Goal: Information Seeking & Learning: Understand process/instructions

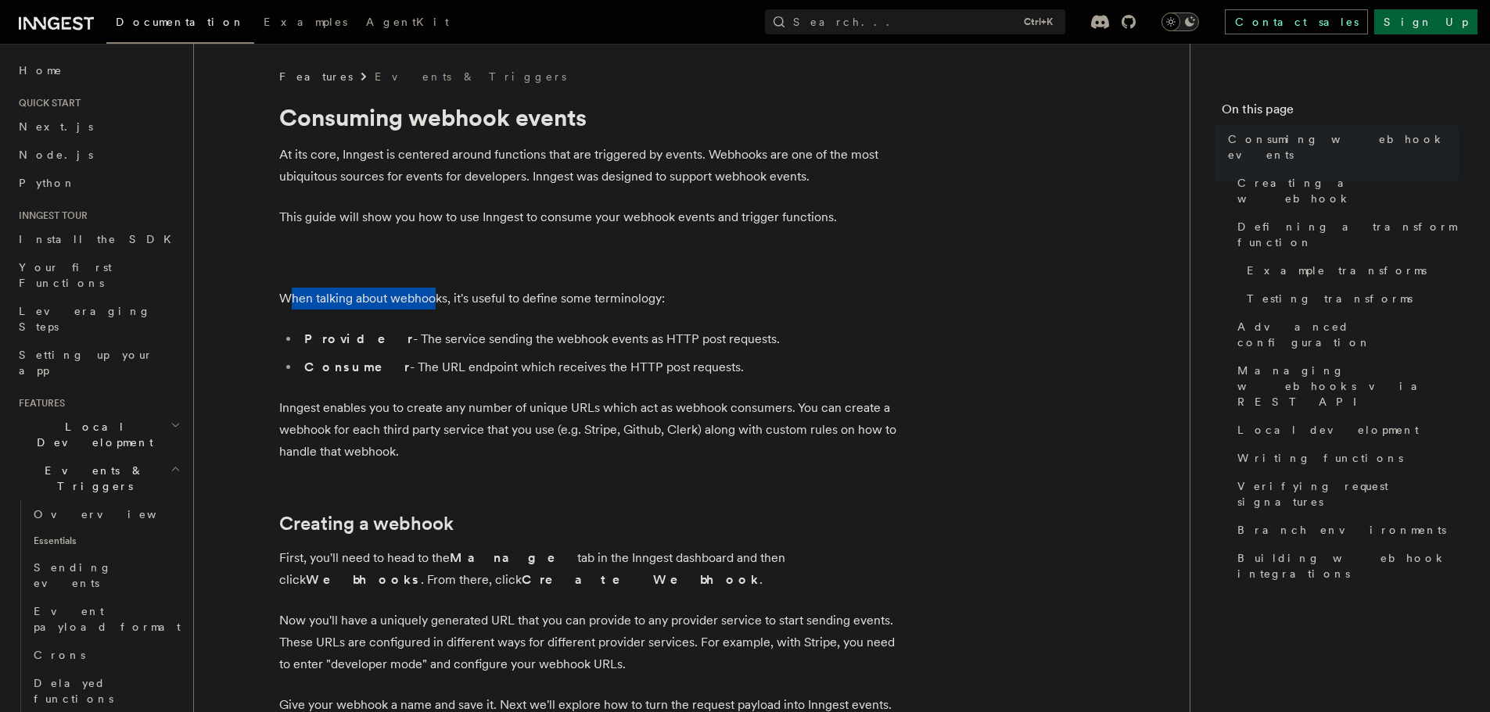
drag, startPoint x: 288, startPoint y: 296, endPoint x: 436, endPoint y: 305, distance: 148.1
click at [436, 305] on p "When talking about webhooks, it's useful to define some terminology:" at bounding box center [592, 299] width 626 height 22
drag, startPoint x: 367, startPoint y: 341, endPoint x: 719, endPoint y: 337, distance: 352.7
click at [719, 337] on li "Provider - The service sending the webhook events as HTTP post requests." at bounding box center [602, 339] width 605 height 22
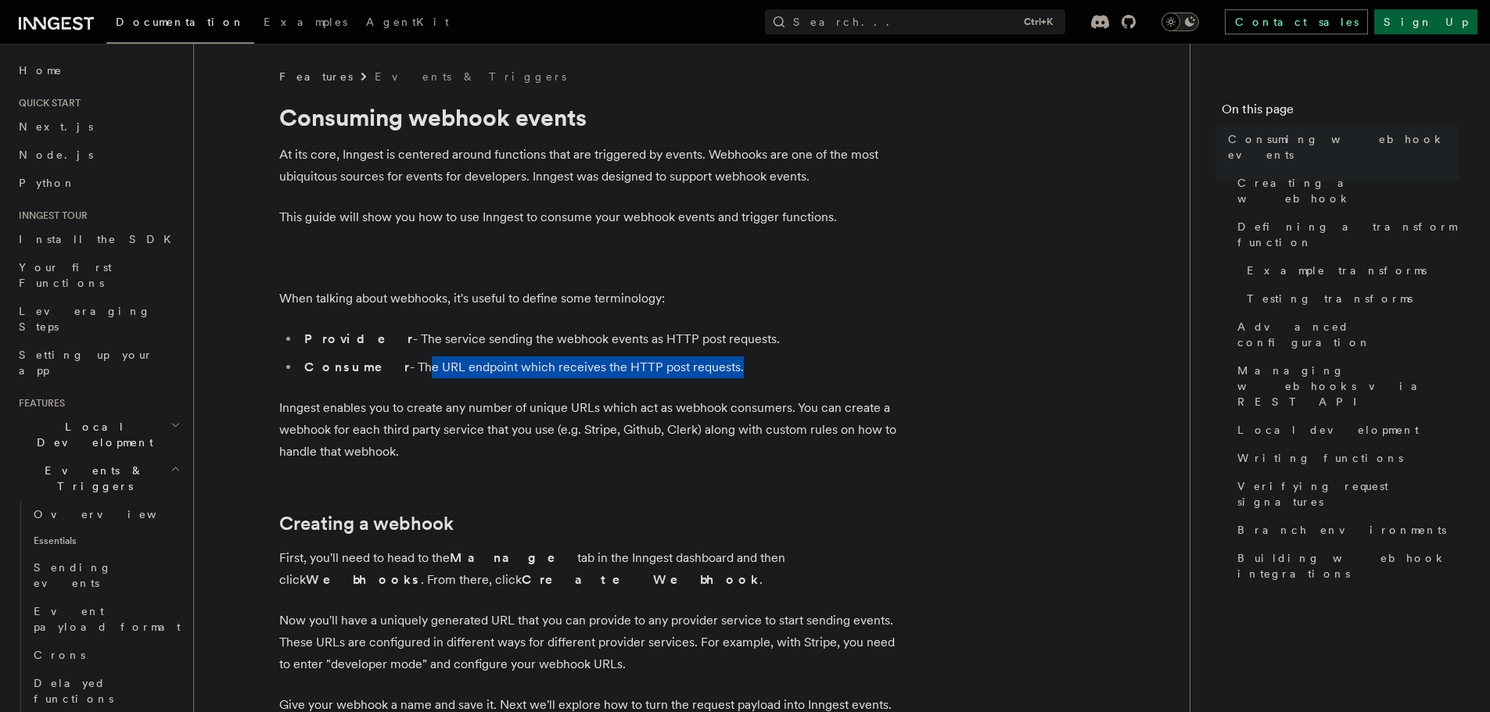
drag, startPoint x: 379, startPoint y: 375, endPoint x: 691, endPoint y: 370, distance: 312.9
click at [691, 370] on li "Consumer - The URL endpoint which receives the HTTP post requests." at bounding box center [602, 368] width 605 height 22
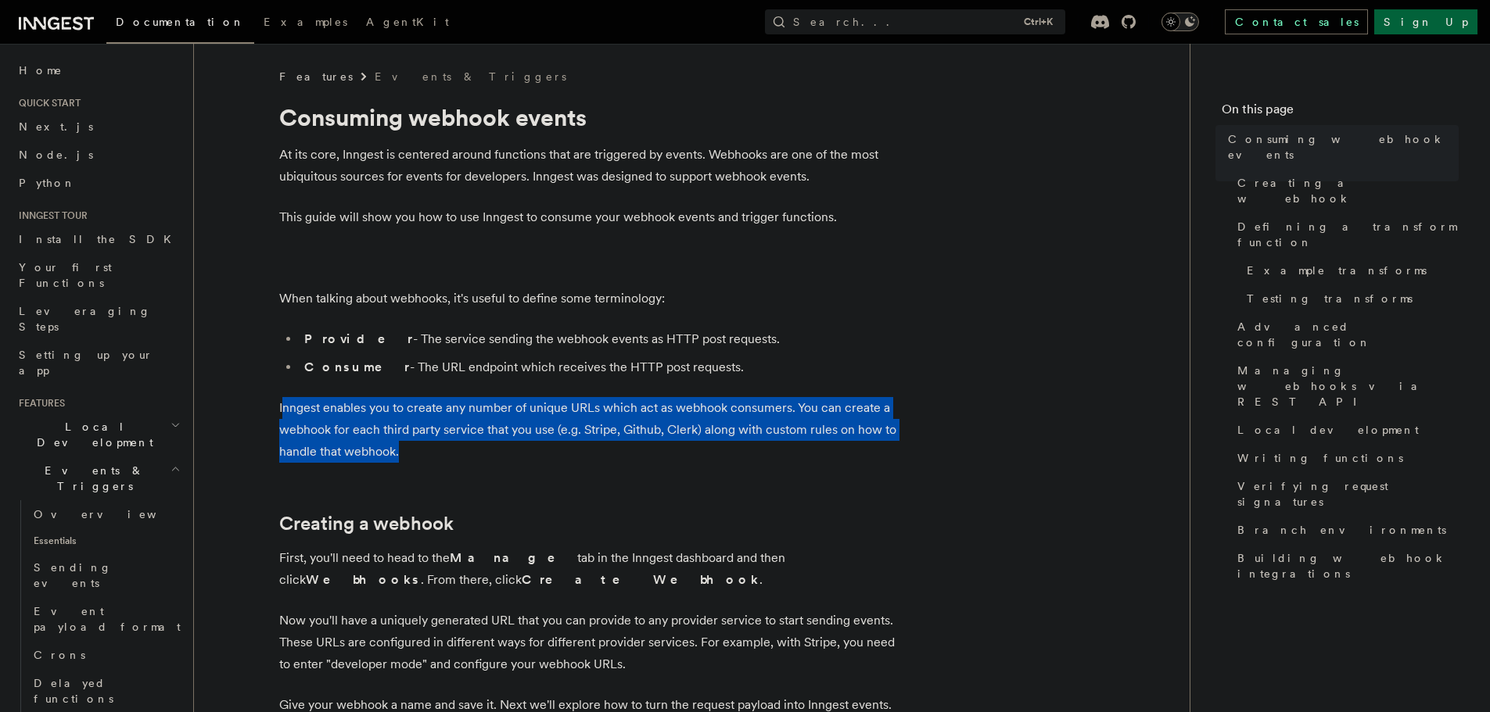
drag, startPoint x: 281, startPoint y: 402, endPoint x: 770, endPoint y: 448, distance: 491.0
click at [770, 448] on p "Inngest enables you to create any number of unique URLs which act as webhook co…" at bounding box center [592, 430] width 626 height 66
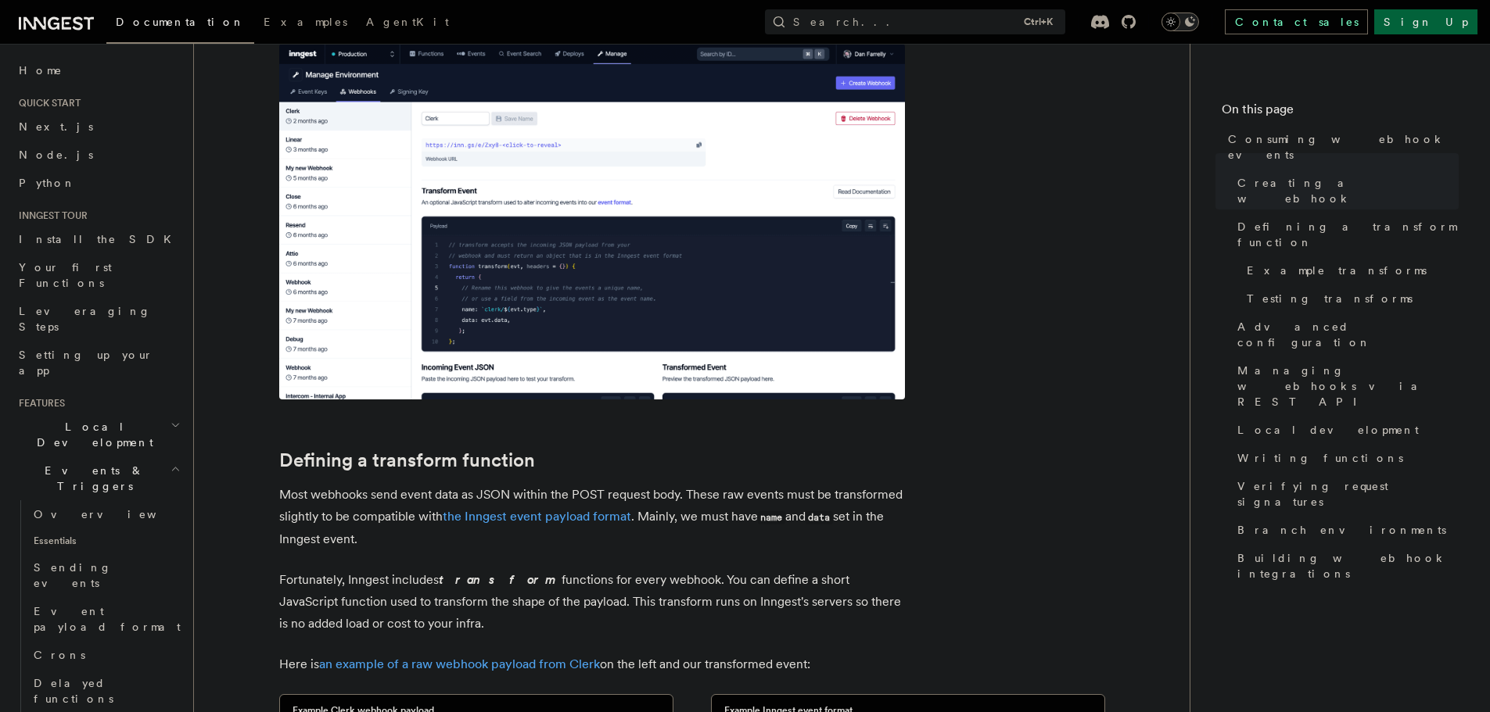
scroll to position [704, 0]
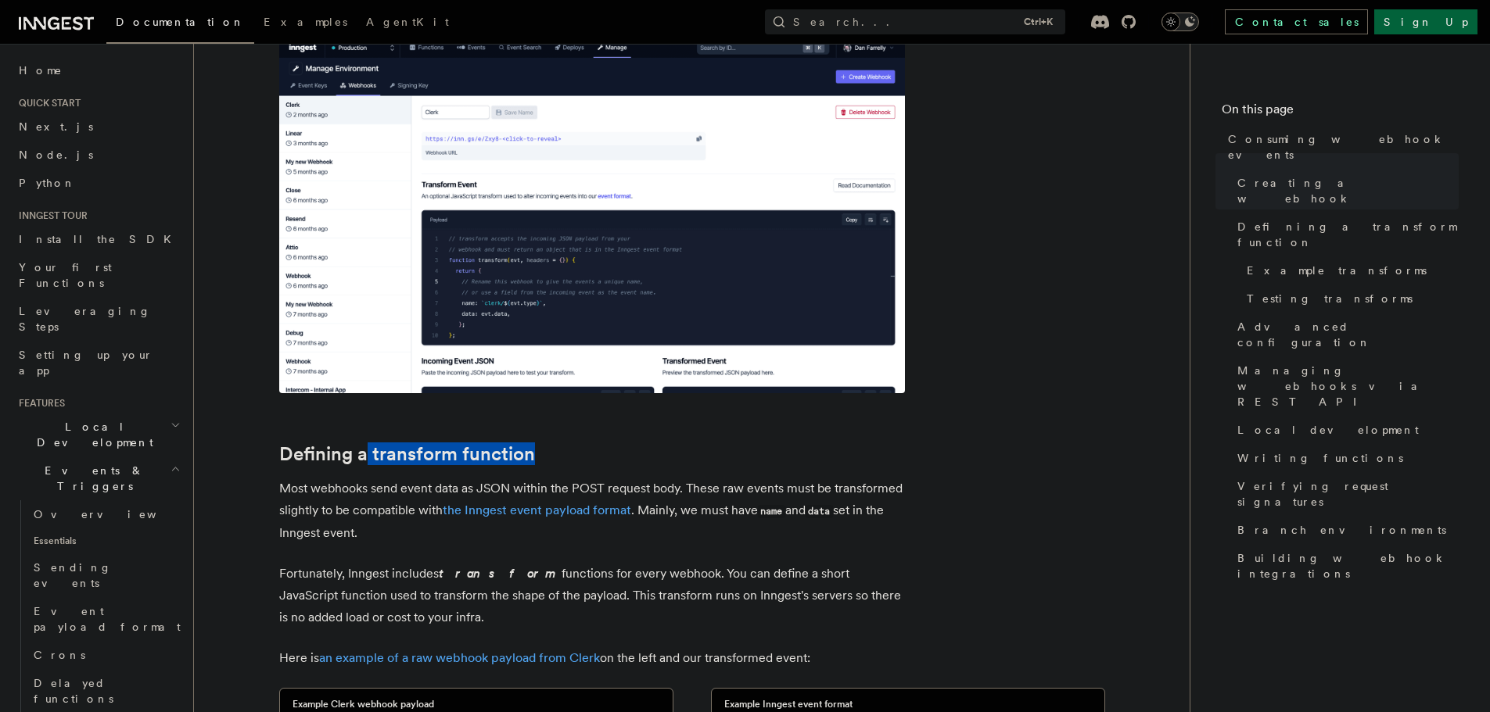
drag, startPoint x: 367, startPoint y: 441, endPoint x: 578, endPoint y: 460, distance: 212.0
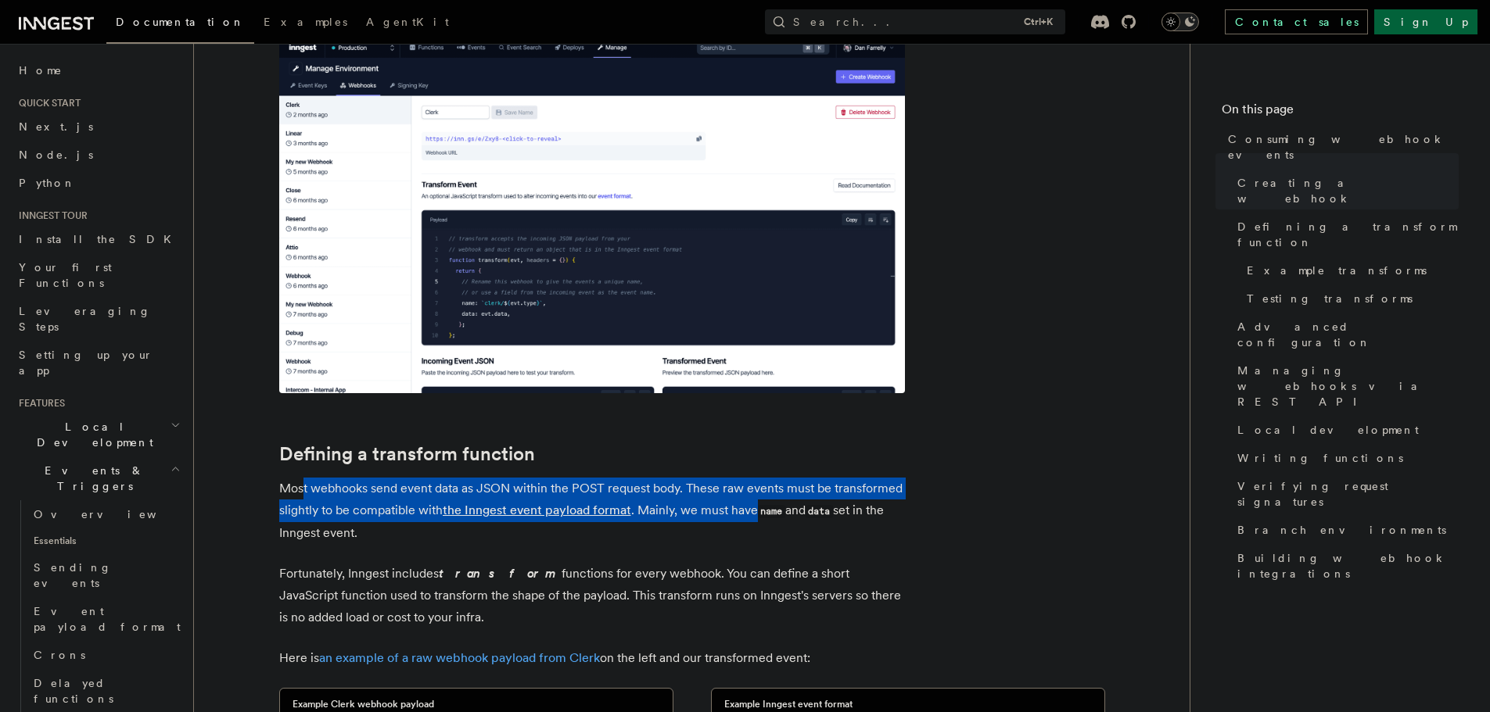
drag, startPoint x: 301, startPoint y: 488, endPoint x: 756, endPoint y: 515, distance: 455.9
click at [756, 515] on p "Most webhooks send event data as JSON within the POST request body. These raw e…" at bounding box center [592, 511] width 626 height 66
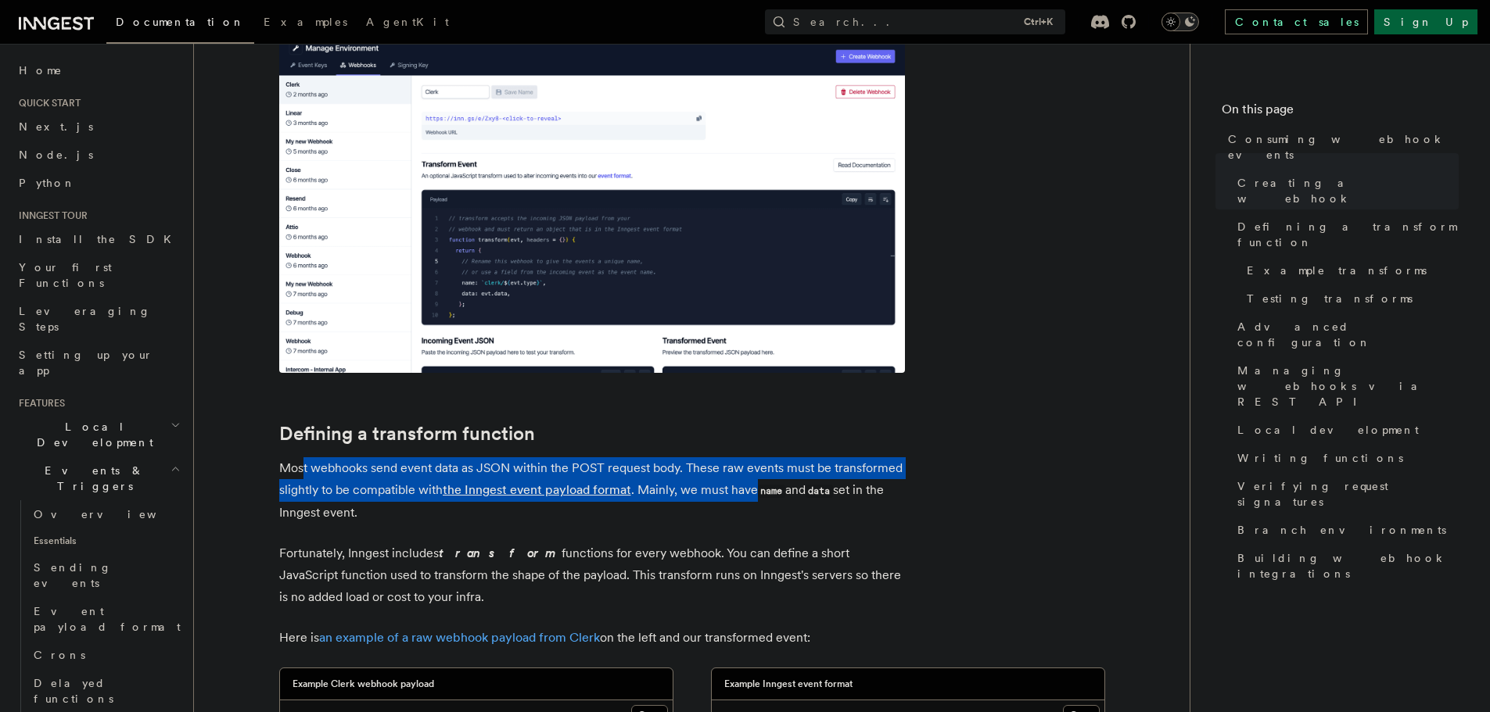
scroll to position [782, 0]
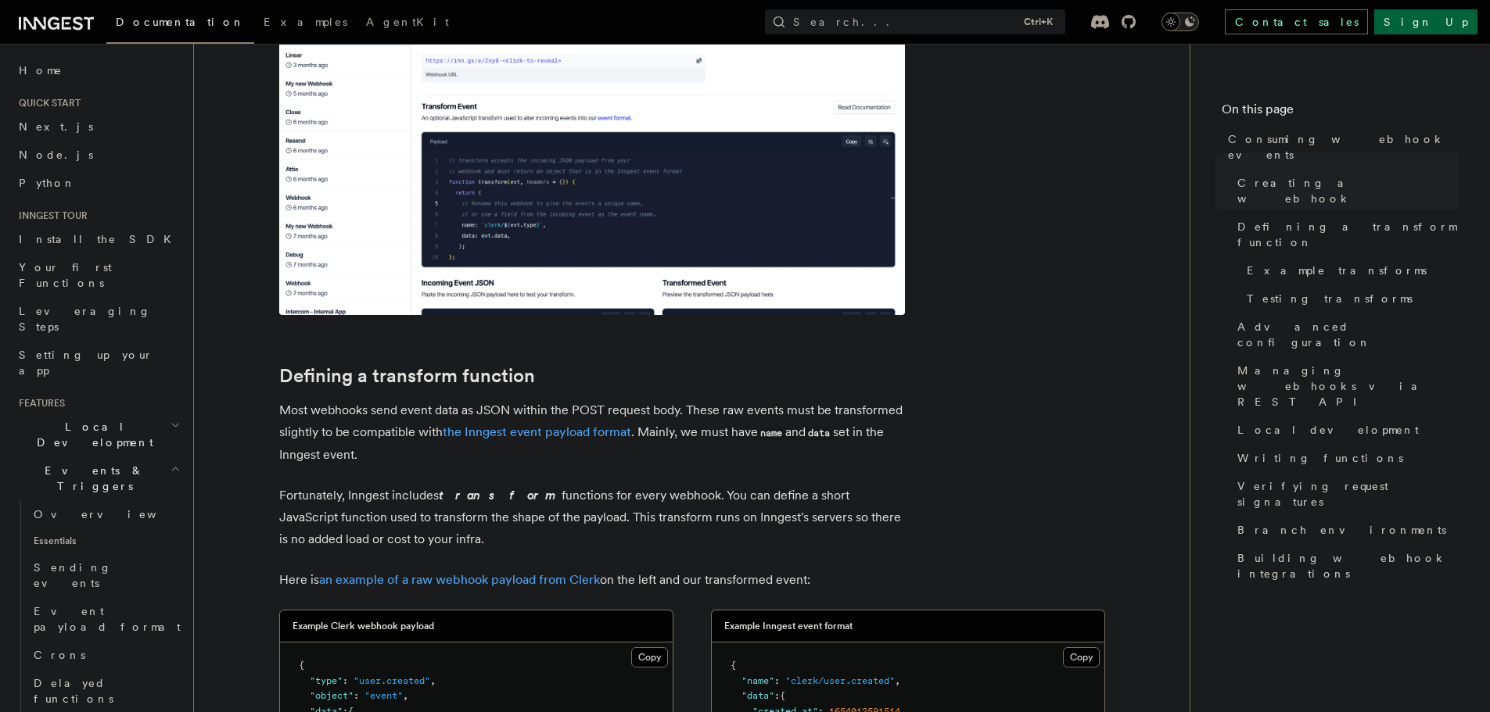
drag, startPoint x: 669, startPoint y: 433, endPoint x: 824, endPoint y: 448, distance: 154.8
click at [824, 448] on p "Most webhooks send event data as JSON within the POST request body. These raw e…" at bounding box center [592, 433] width 626 height 66
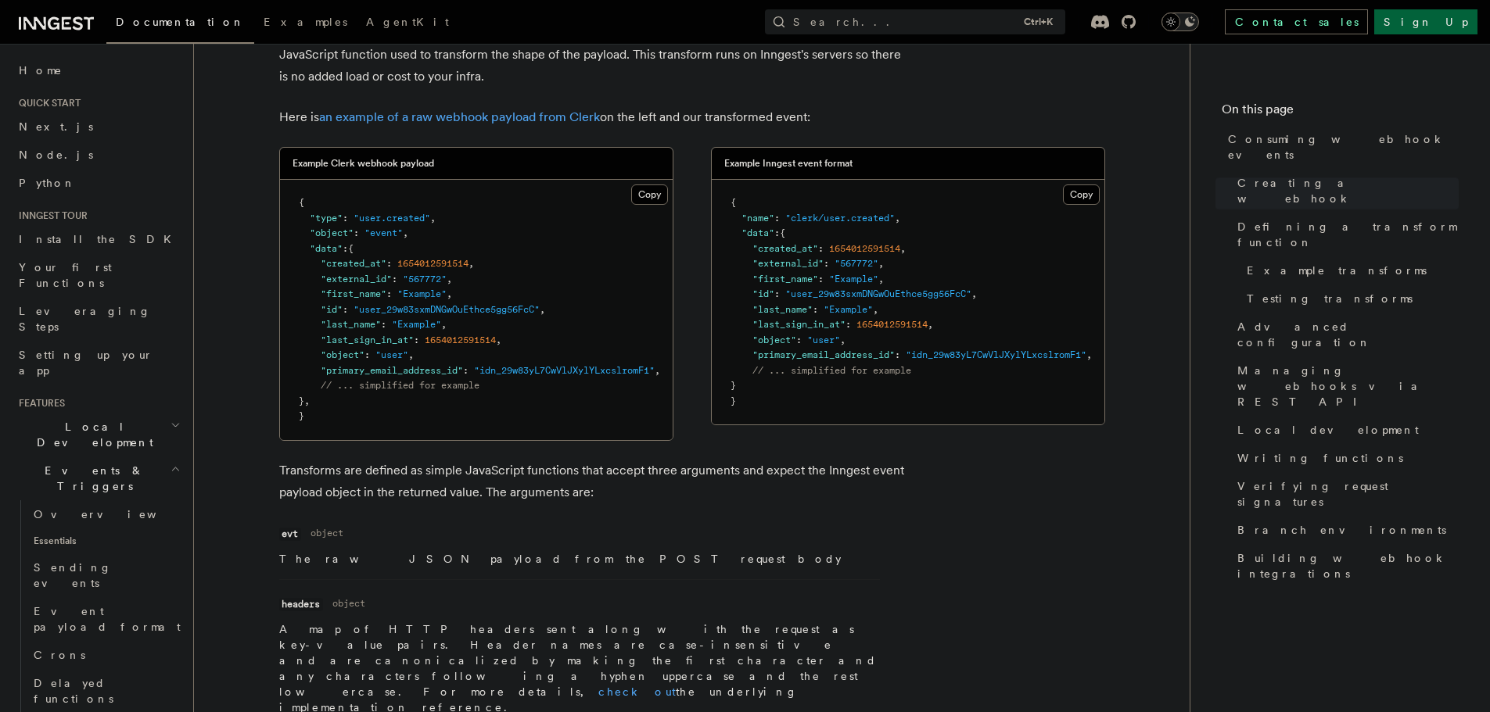
scroll to position [1251, 0]
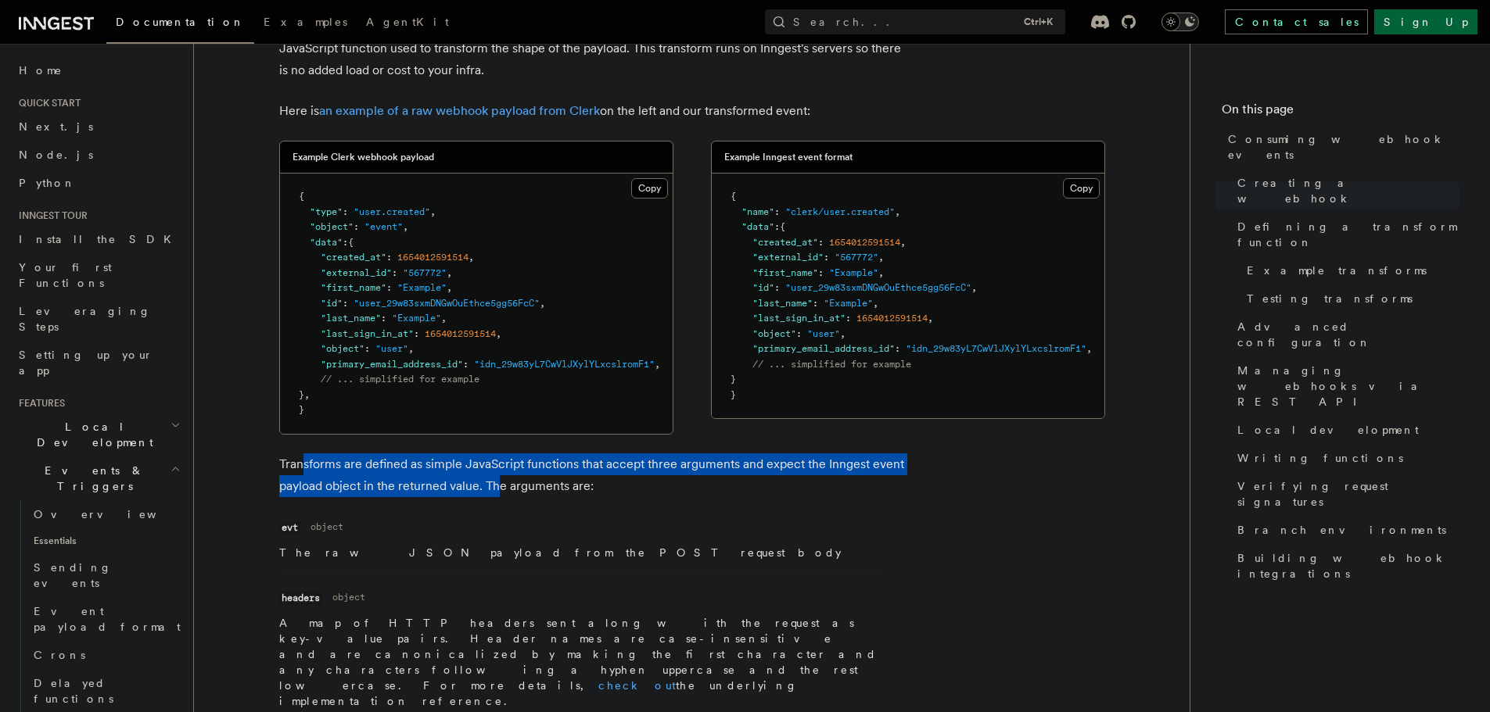
drag, startPoint x: 303, startPoint y: 475, endPoint x: 501, endPoint y: 496, distance: 198.2
click at [500, 496] on p "Transforms are defined as simple JavaScript functions that accept three argumen…" at bounding box center [592, 476] width 626 height 44
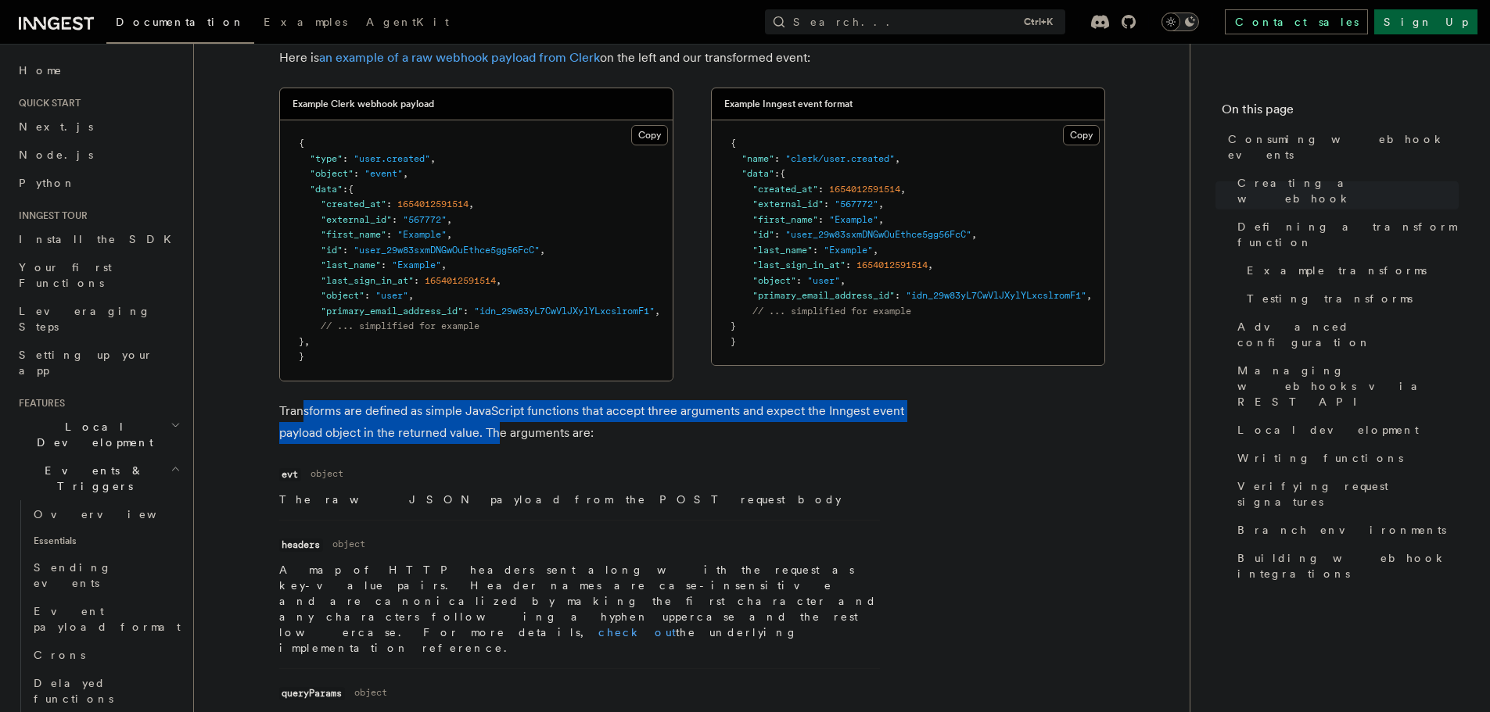
scroll to position [1330, 0]
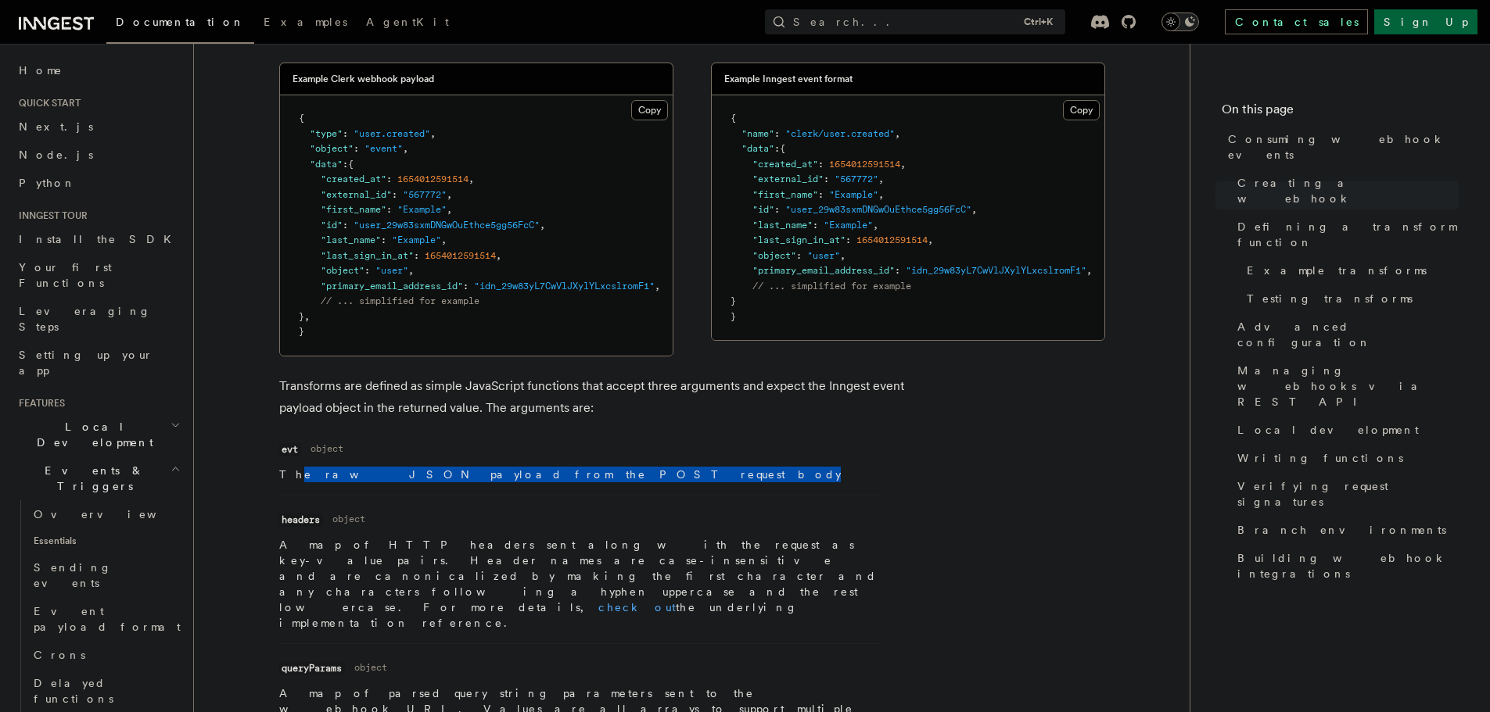
drag, startPoint x: 292, startPoint y: 481, endPoint x: 535, endPoint y: 487, distance: 242.5
click at [535, 483] on p "The raw JSON payload from the POST request body" at bounding box center [579, 475] width 601 height 16
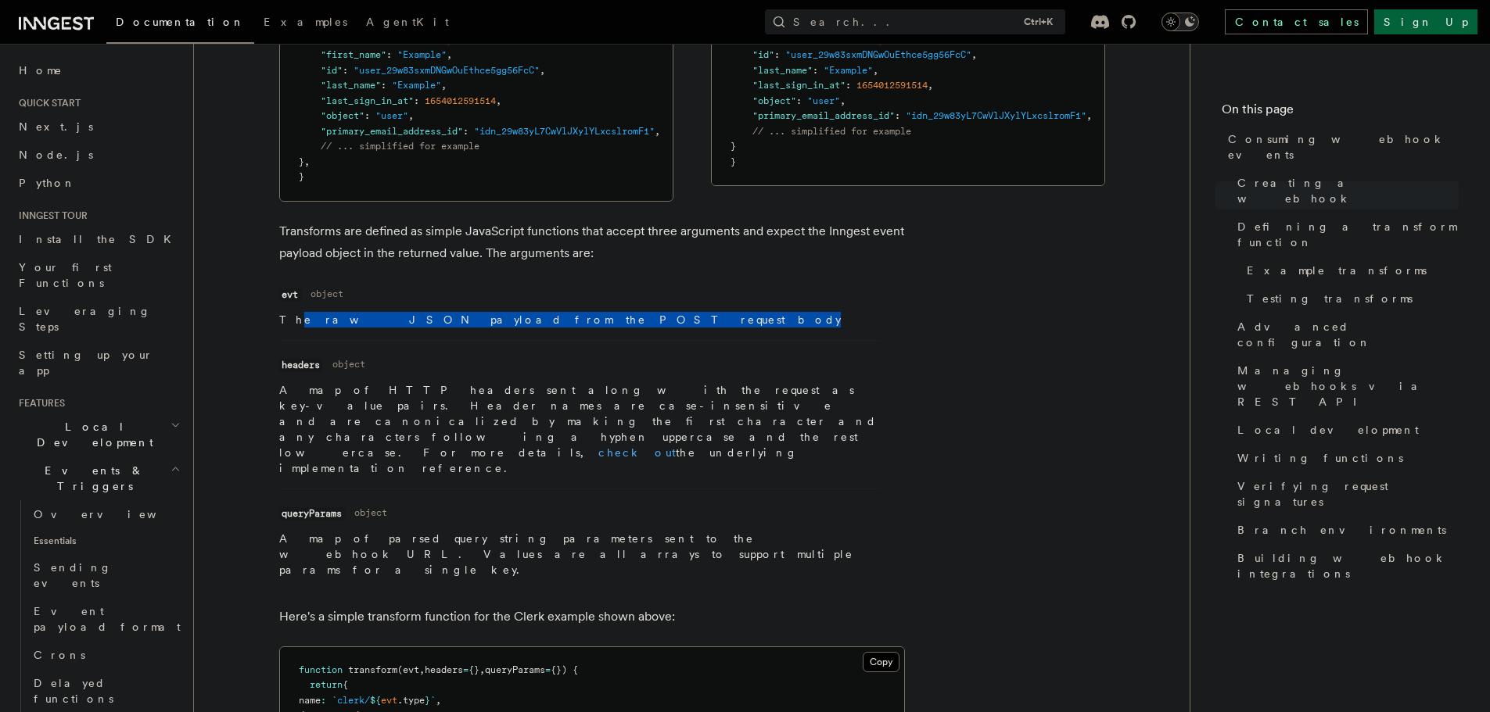
scroll to position [1486, 0]
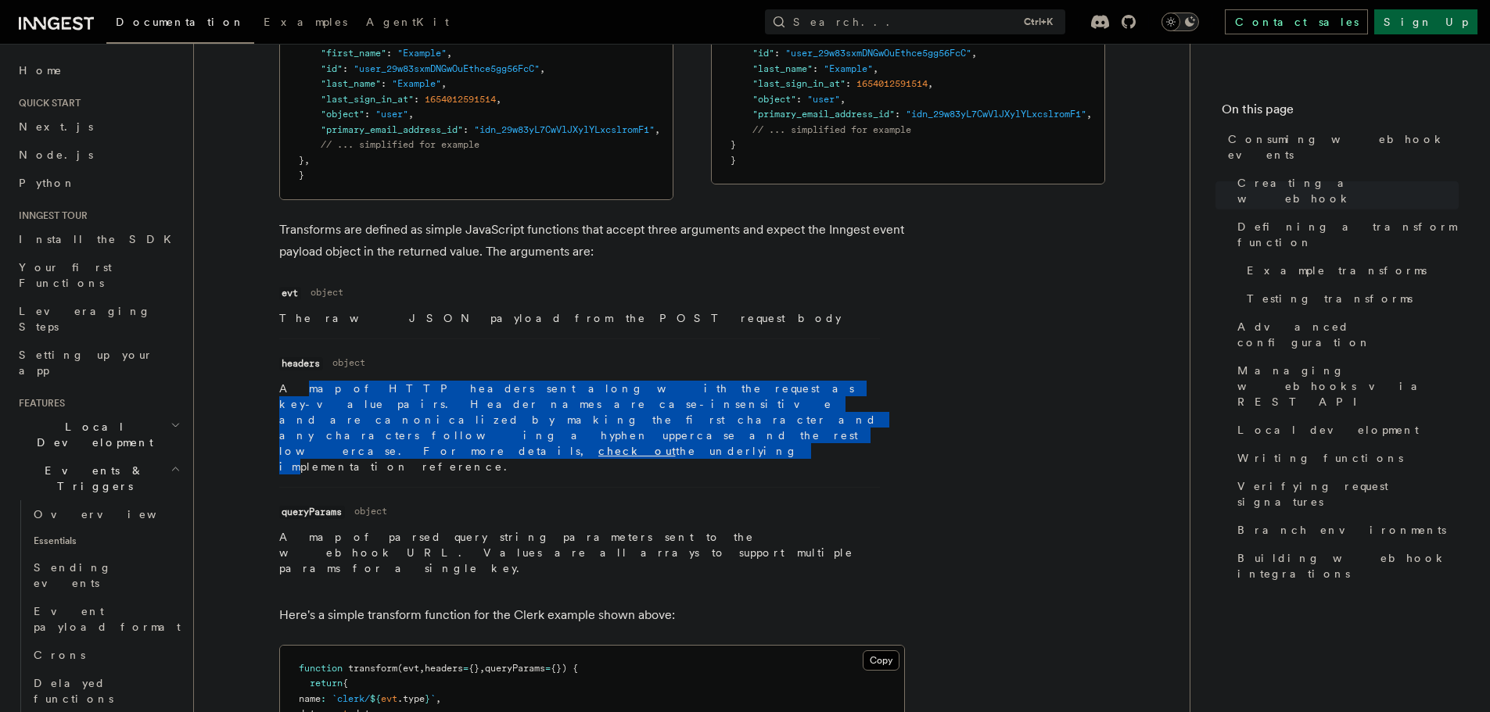
drag, startPoint x: 292, startPoint y: 399, endPoint x: 474, endPoint y: 436, distance: 185.3
click at [474, 436] on p "A map of HTTP headers sent along with the request as key-value pairs. Header na…" at bounding box center [579, 428] width 601 height 94
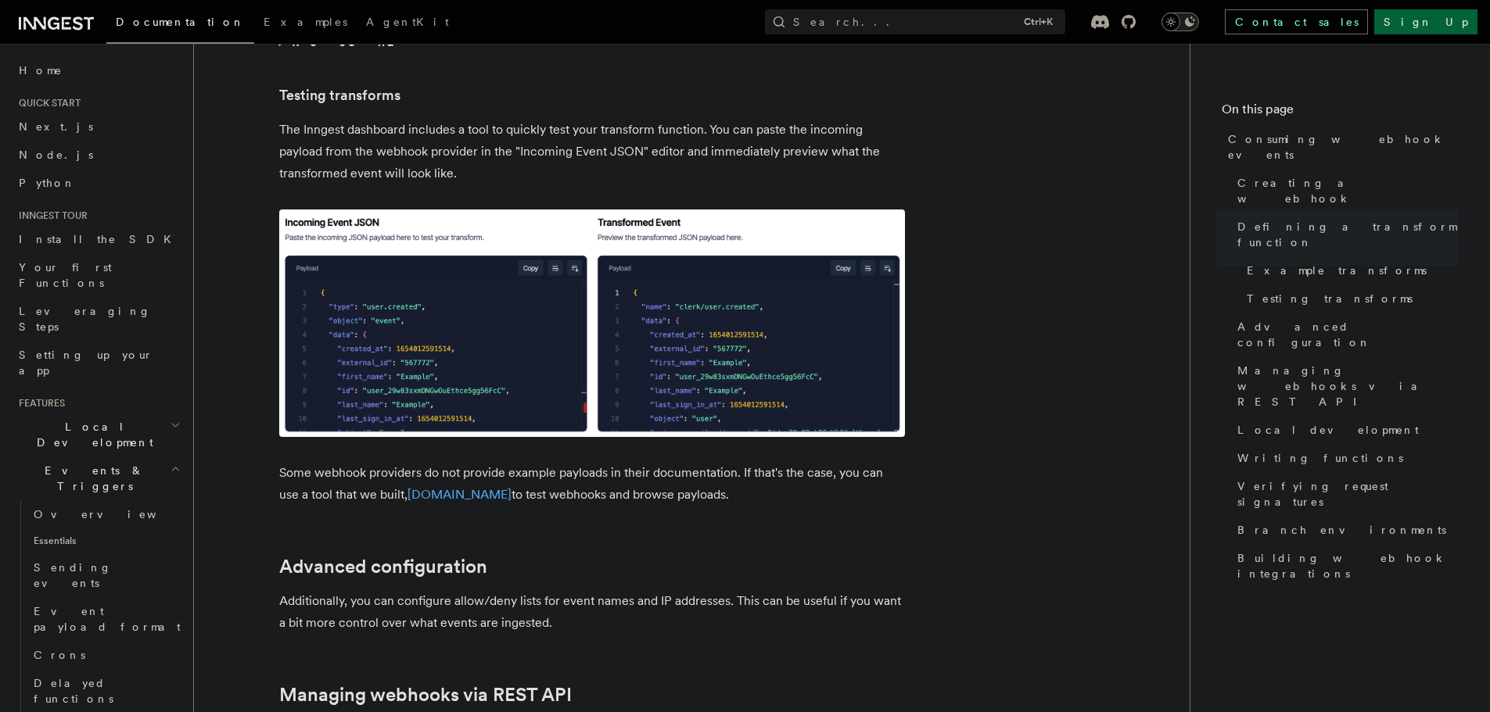
scroll to position [2737, 0]
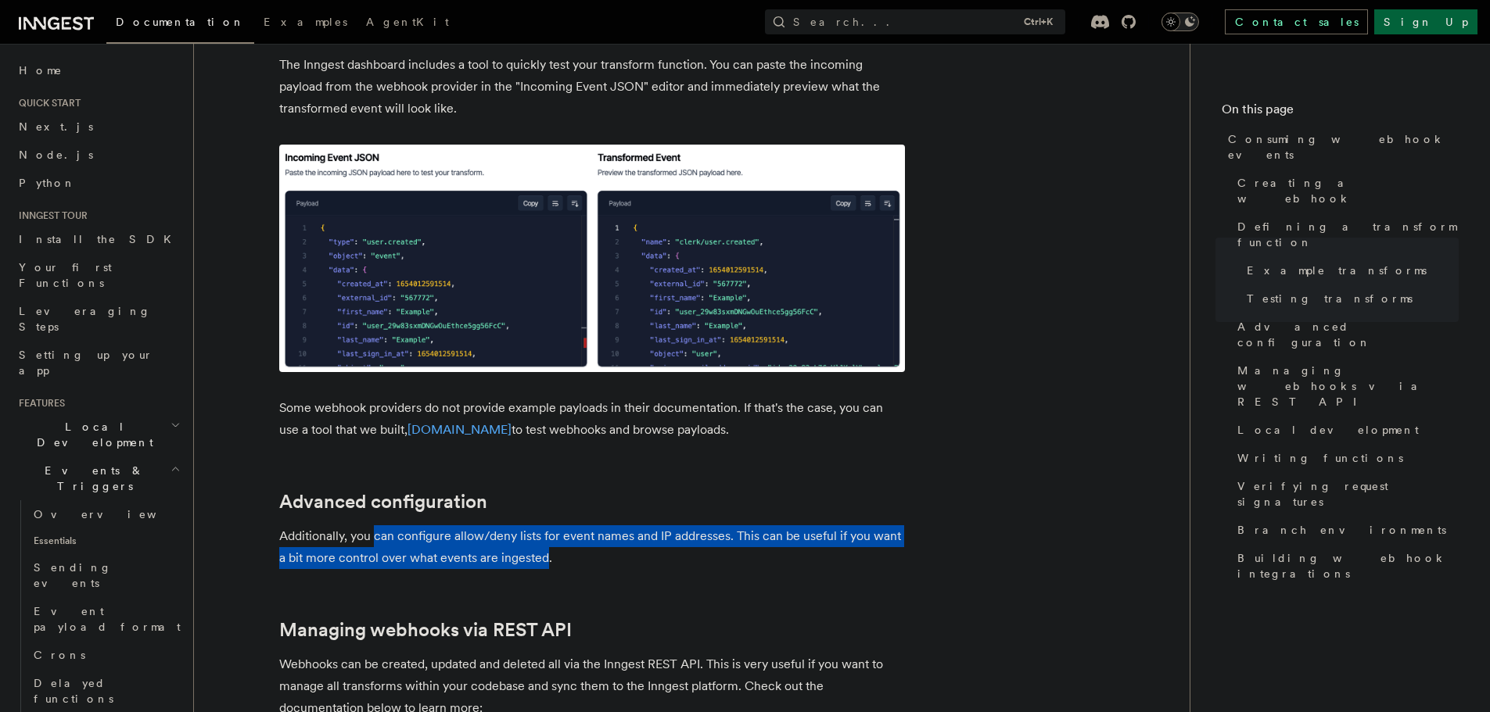
drag, startPoint x: 545, startPoint y: 511, endPoint x: 374, endPoint y: 484, distance: 173.3
click at [374, 526] on p "Additionally, you can configure allow/deny lists for event names and IP address…" at bounding box center [592, 548] width 626 height 44
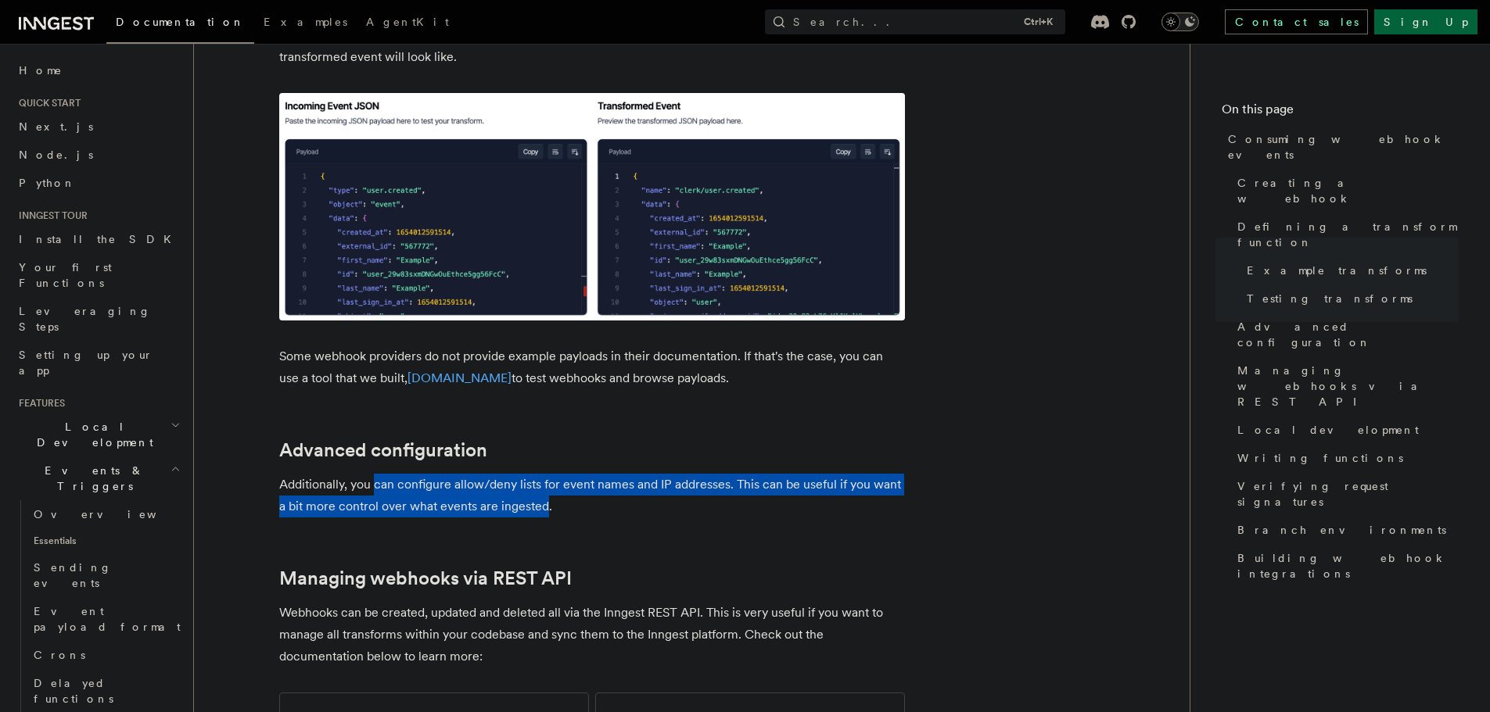
scroll to position [2894, 0]
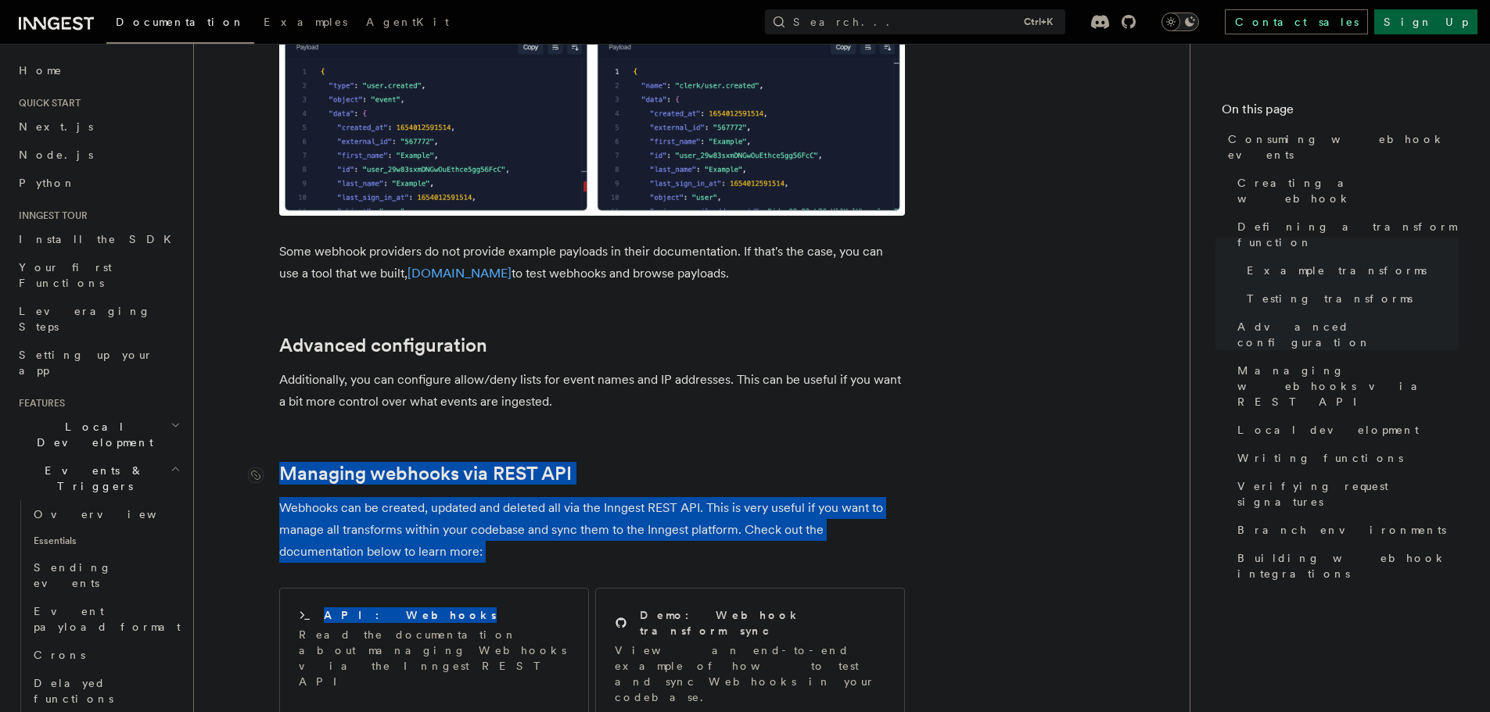
drag, startPoint x: 548, startPoint y: 514, endPoint x: 285, endPoint y: 425, distance: 277.2
click at [285, 425] on article "Features Events & Triggers Consuming webhook events At its core, Inngest is cen…" at bounding box center [692, 188] width 946 height 6027
click at [279, 582] on div "API: Webhooks Read the documentation about managing Webhooks via the Inngest RE…" at bounding box center [592, 656] width 626 height 149
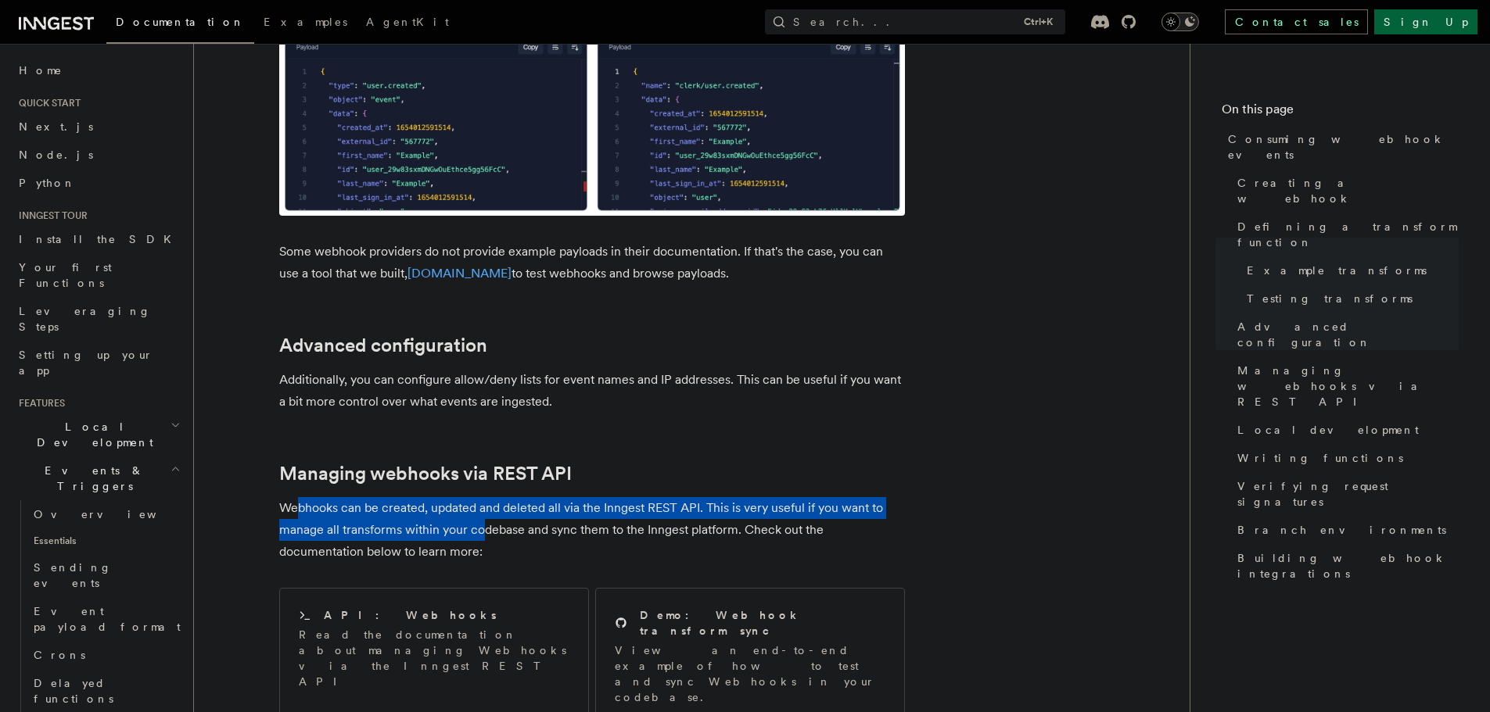
drag, startPoint x: 301, startPoint y: 445, endPoint x: 486, endPoint y: 472, distance: 186.6
click at [486, 472] on article "Features Events & Triggers Consuming webhook events At its core, Inngest is cen…" at bounding box center [692, 188] width 946 height 6027
click at [536, 497] on p "Webhooks can be created, updated and deleted all via the Inngest REST API. This…" at bounding box center [592, 530] width 626 height 66
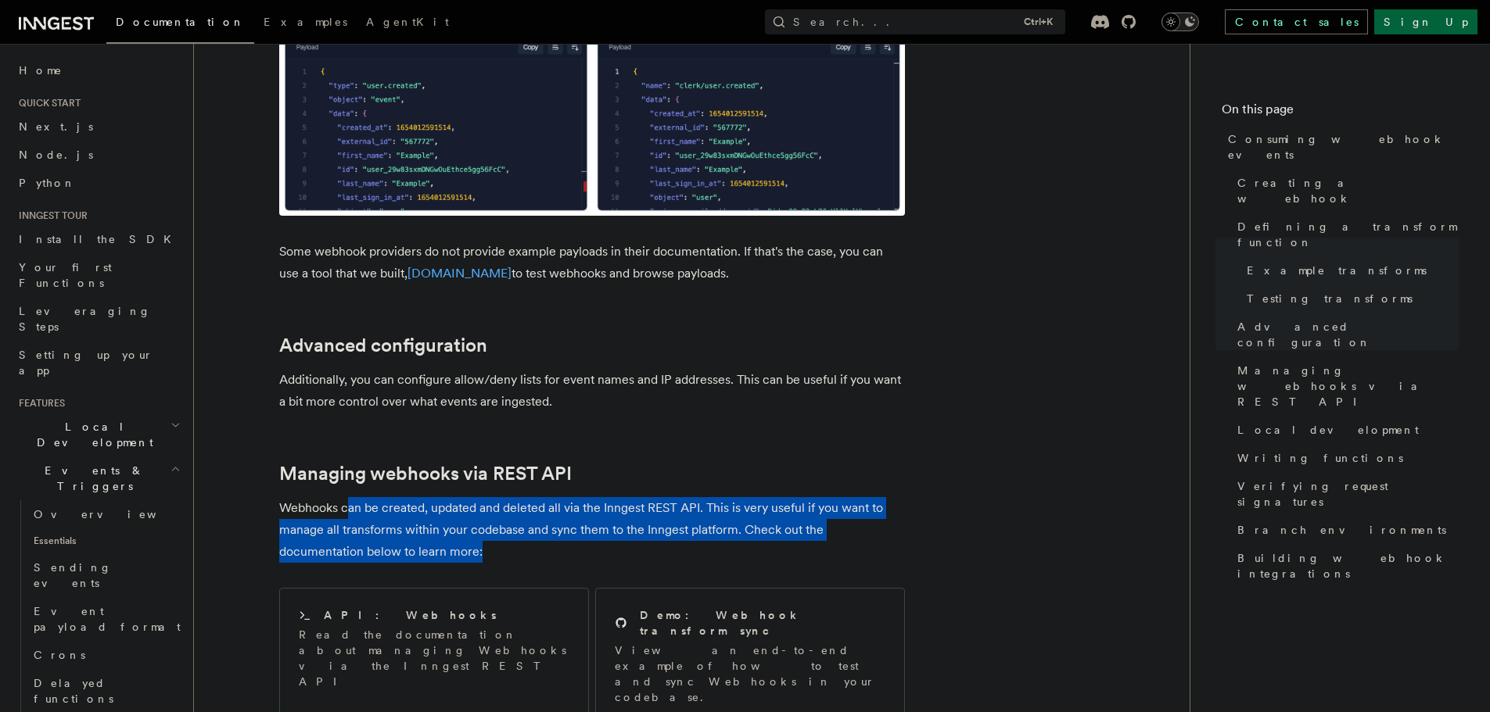
drag, startPoint x: 347, startPoint y: 461, endPoint x: 526, endPoint y: 497, distance: 182.1
click at [526, 497] on p "Webhooks can be created, updated and deleted all via the Inngest REST API. This…" at bounding box center [592, 530] width 626 height 66
click at [407, 608] on div "API: Webhooks" at bounding box center [434, 616] width 271 height 16
